Goal: Connect with others: Connect with others

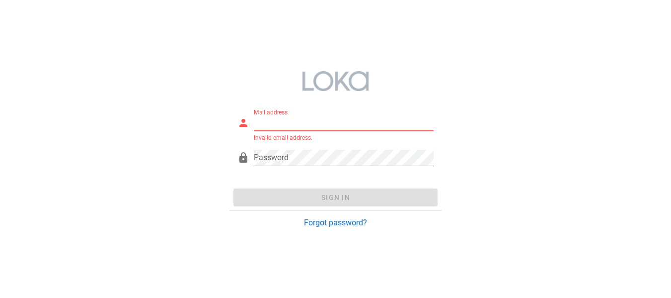
click at [334, 123] on input "Mail address" at bounding box center [343, 123] width 179 height 16
paste input "[EMAIL_ADDRESS][DOMAIN_NAME]"
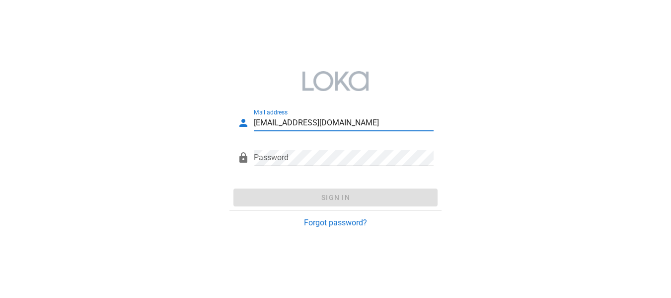
type input "[EMAIL_ADDRESS][DOMAIN_NAME]"
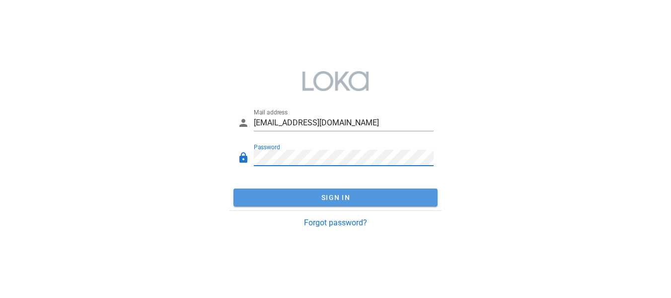
click at [324, 196] on span "Sign In" at bounding box center [335, 197] width 196 height 8
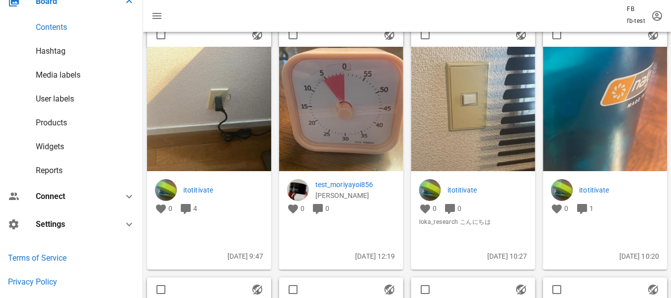
scroll to position [149, 0]
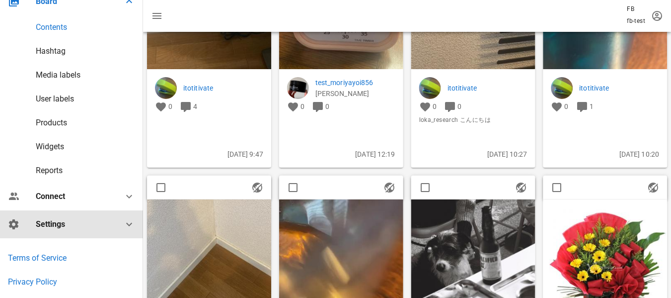
click at [123, 229] on icon at bounding box center [129, 224] width 12 height 12
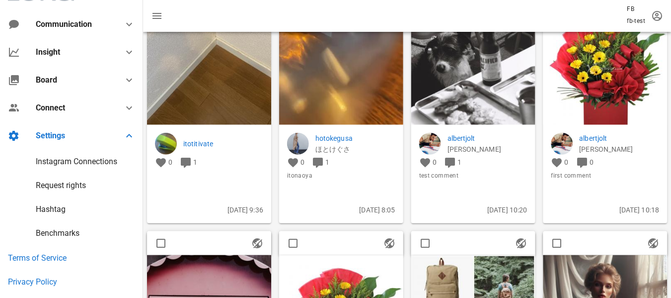
scroll to position [0, 0]
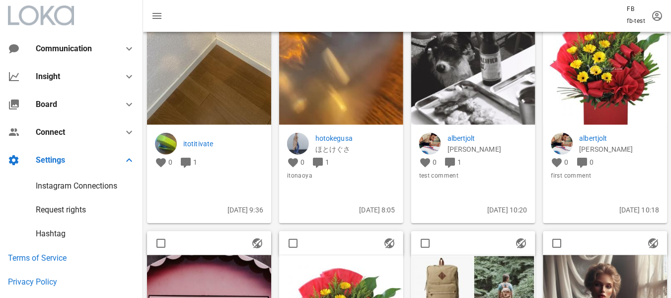
click at [92, 186] on div "Instagram Connections" at bounding box center [76, 185] width 81 height 9
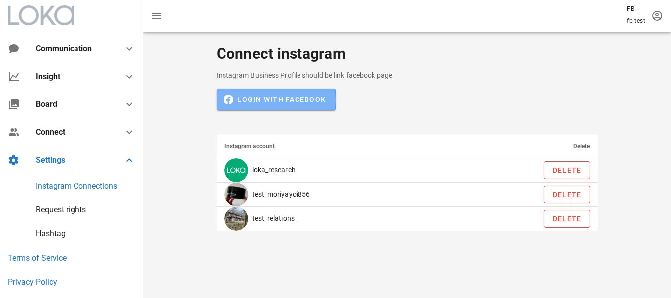
click at [293, 103] on span "Login with Facebook" at bounding box center [276, 99] width 100 height 9
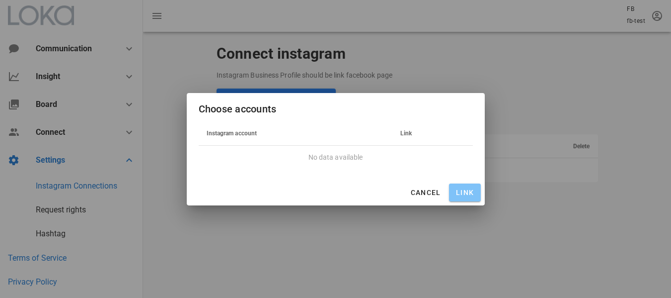
click at [455, 194] on span "Link" at bounding box center [465, 192] width 24 height 8
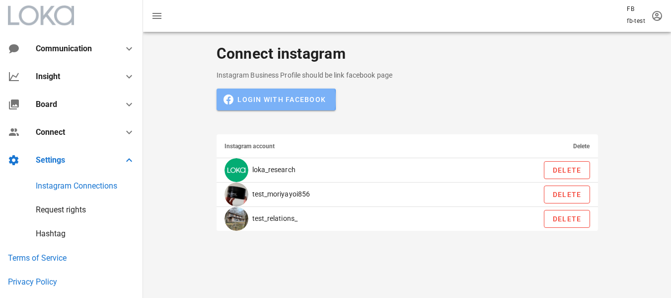
click at [287, 96] on span "Login with Facebook" at bounding box center [276, 99] width 100 height 9
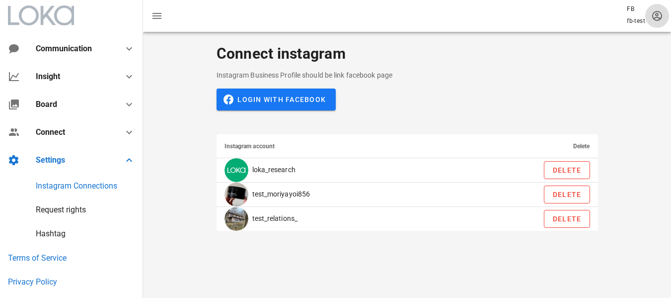
click at [656, 14] on icon "button" at bounding box center [657, 16] width 12 height 12
click at [623, 72] on div "Connect instagram Instagram Business Profile should be link facebook page Login…" at bounding box center [407, 138] width 528 height 213
click at [661, 12] on icon "button" at bounding box center [657, 16] width 12 height 12
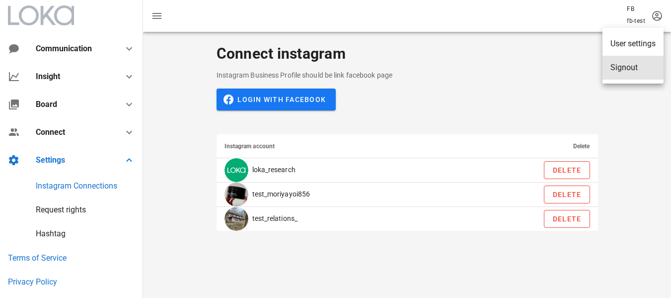
click at [631, 64] on div "Signout" at bounding box center [633, 67] width 45 height 9
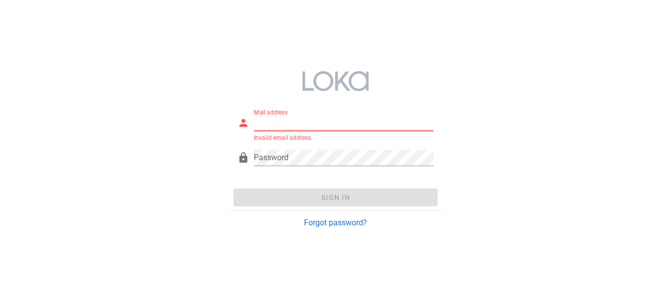
paste input "[EMAIL_ADDRESS][DOMAIN_NAME]"
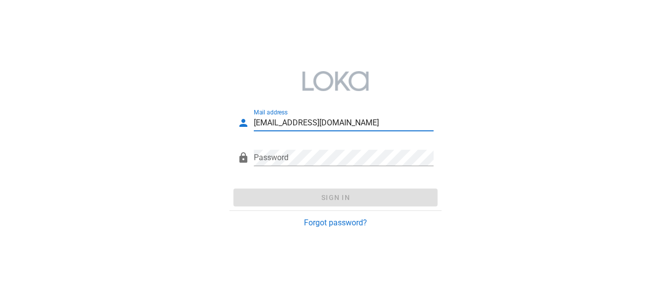
type input "[EMAIL_ADDRESS][DOMAIN_NAME]"
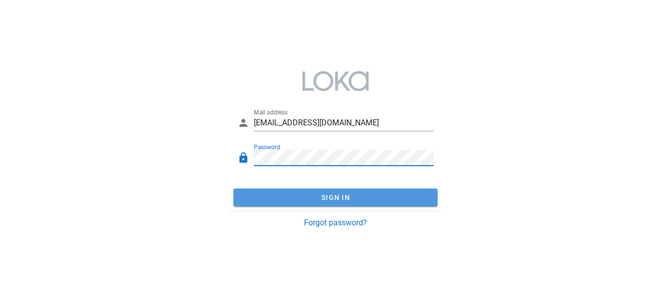
click at [320, 196] on span "Sign In" at bounding box center [335, 197] width 196 height 8
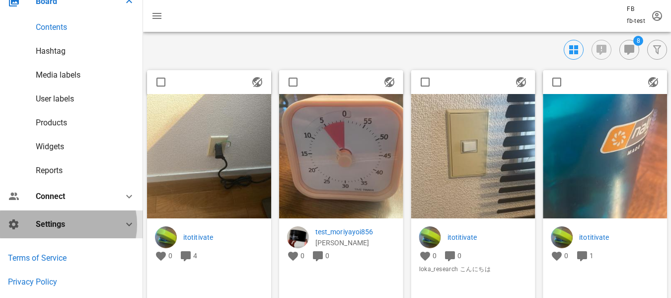
click at [102, 227] on div "Settings" at bounding box center [74, 223] width 76 height 9
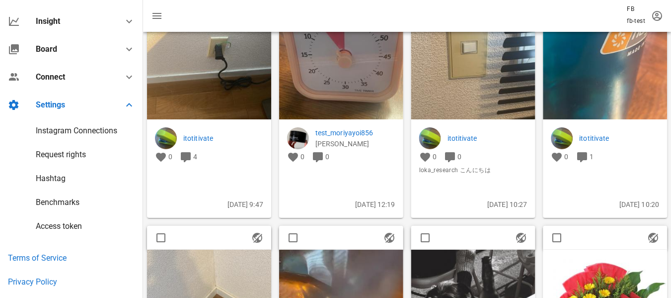
scroll to position [99, 0]
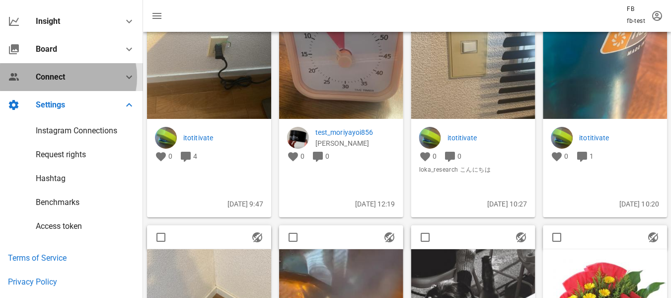
click at [111, 75] on div at bounding box center [123, 77] width 24 height 12
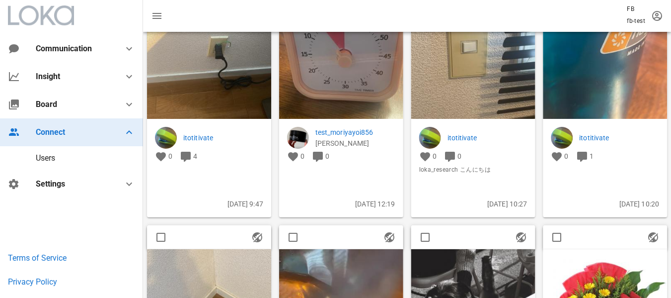
scroll to position [0, 0]
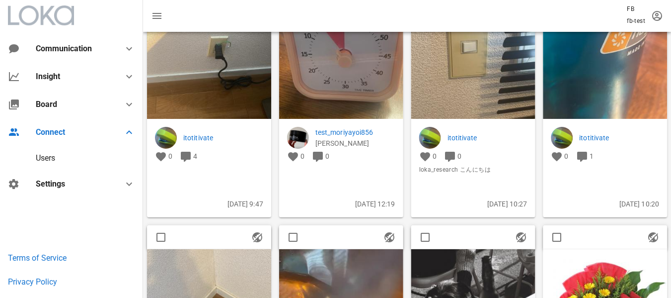
click at [66, 164] on div "Users" at bounding box center [71, 158] width 143 height 24
click at [54, 155] on div "Users" at bounding box center [45, 157] width 19 height 9
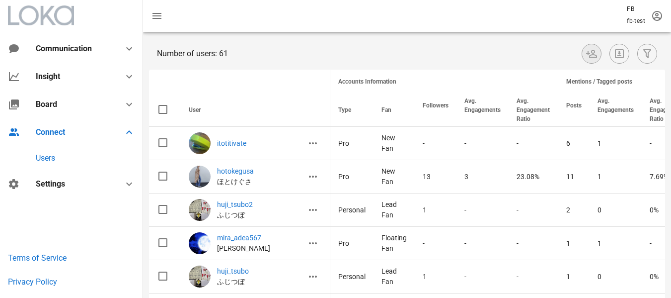
click at [595, 52] on span "button" at bounding box center [591, 54] width 19 height 12
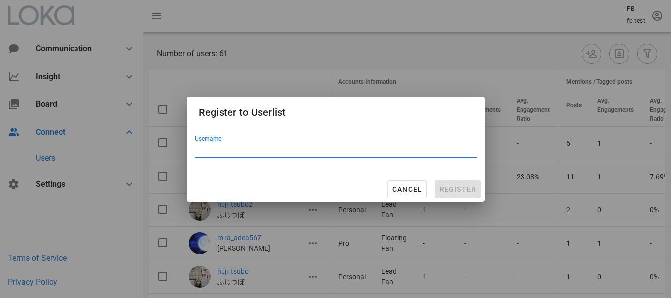
click at [338, 144] on input "Username" at bounding box center [336, 149] width 282 height 16
click at [387, 176] on div "Cancel Register" at bounding box center [336, 189] width 298 height 26
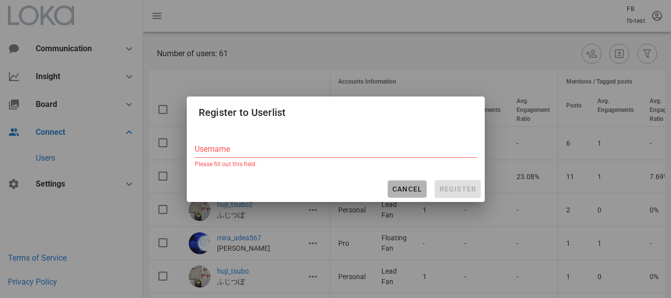
click at [391, 181] on button "Cancel" at bounding box center [408, 189] width 40 height 18
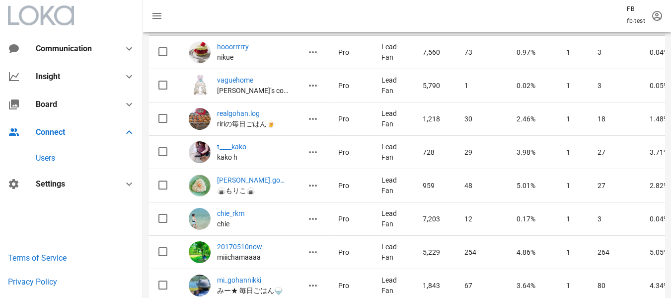
scroll to position [447, 0]
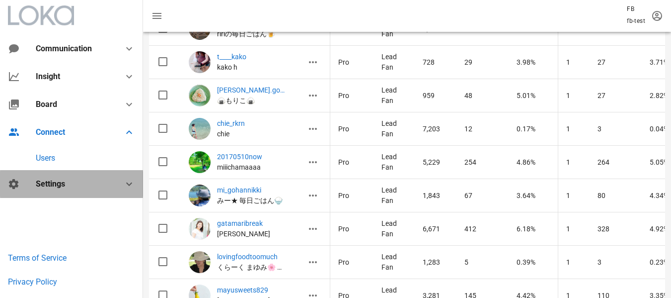
click at [69, 184] on div "Settings" at bounding box center [74, 183] width 76 height 9
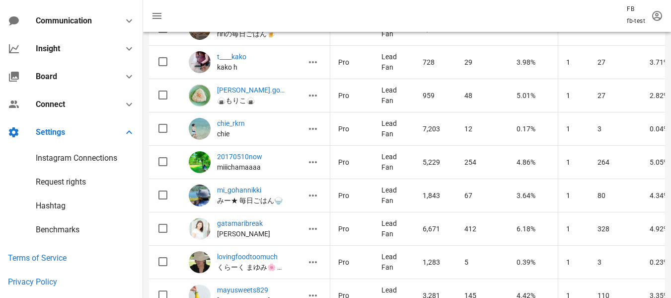
scroll to position [55, 0]
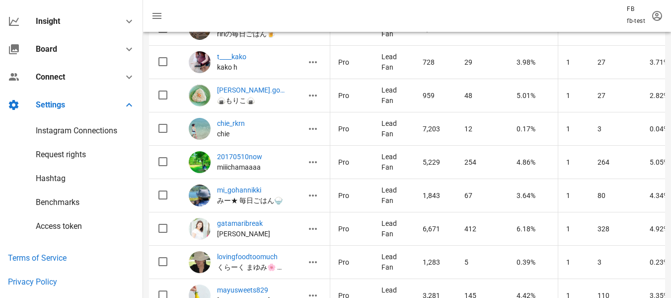
click at [82, 128] on div "Instagram Connections" at bounding box center [76, 130] width 81 height 9
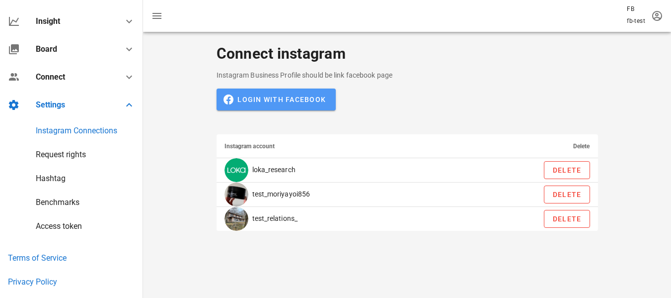
click at [238, 105] on button "Login with Facebook" at bounding box center [276, 99] width 119 height 22
